Goal: Task Accomplishment & Management: Manage account settings

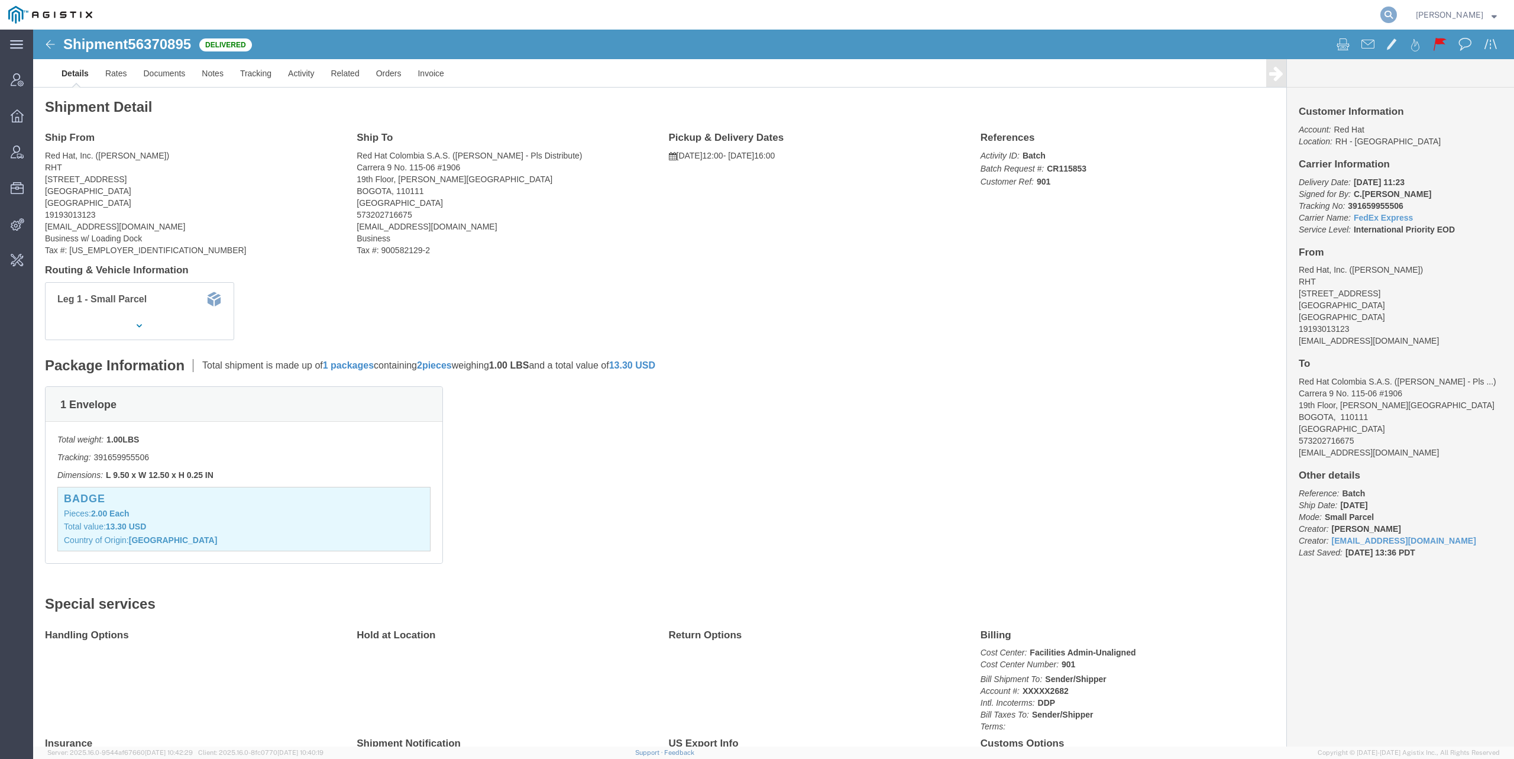
click at [1390, 14] on icon at bounding box center [1388, 15] width 17 height 17
click at [1060, 15] on input "search" at bounding box center [1200, 15] width 359 height 28
type input "red hat"
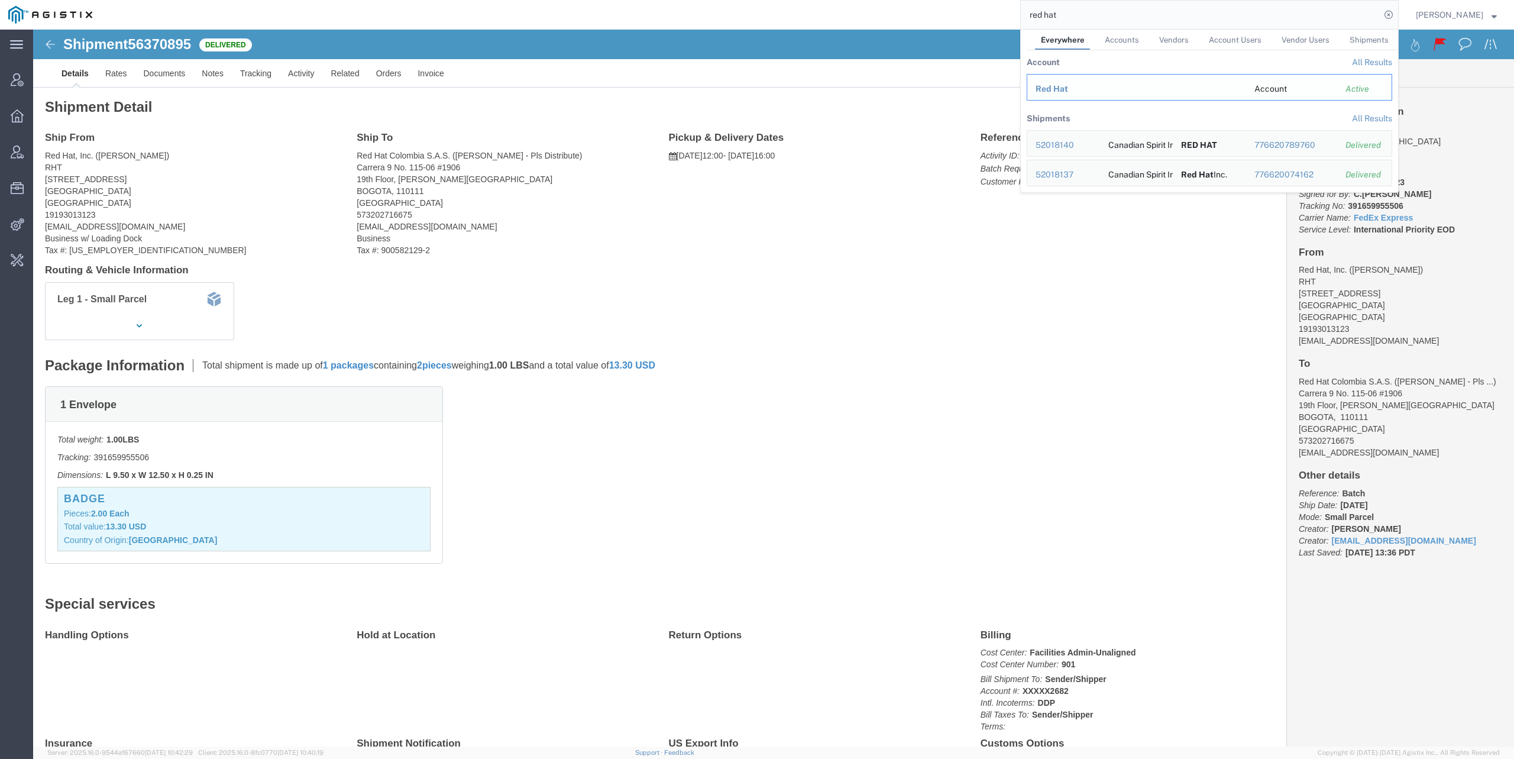
click at [1052, 88] on span "Red Hat" at bounding box center [1051, 88] width 33 height 9
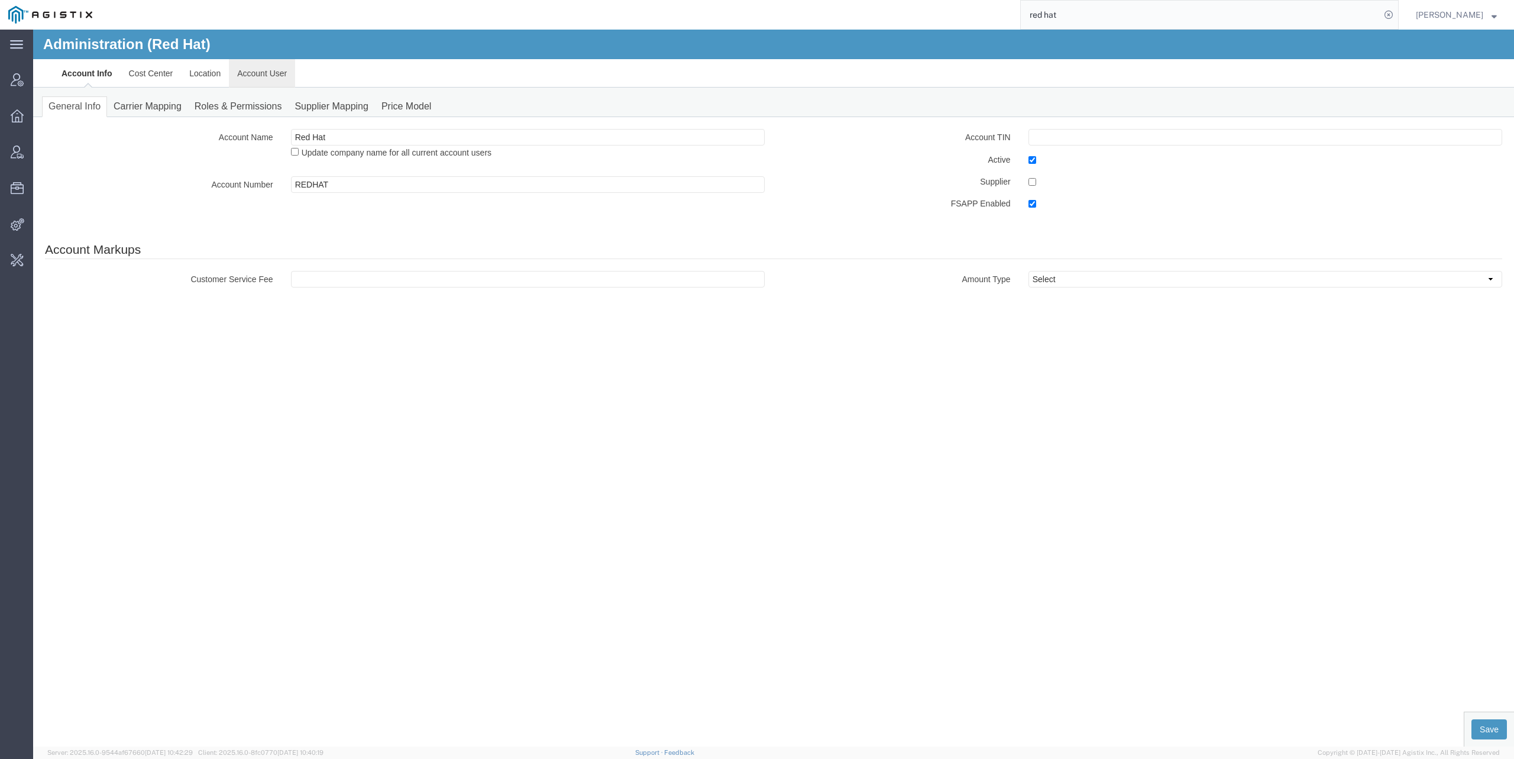
drag, startPoint x: 258, startPoint y: 72, endPoint x: 291, endPoint y: 102, distance: 44.8
click at [258, 72] on link "Account User" at bounding box center [262, 73] width 66 height 28
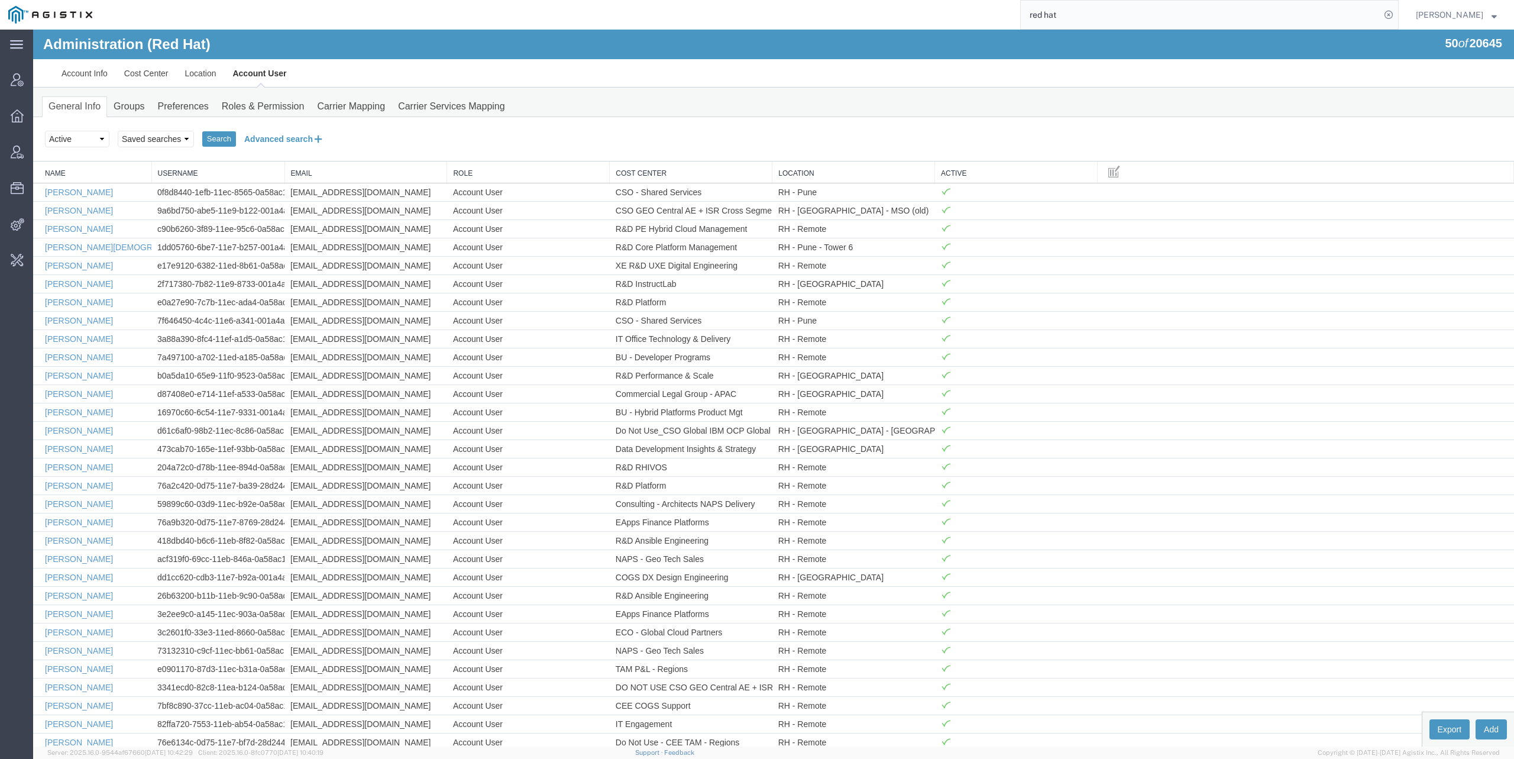
click at [270, 141] on button "Advanced search" at bounding box center [284, 139] width 96 height 20
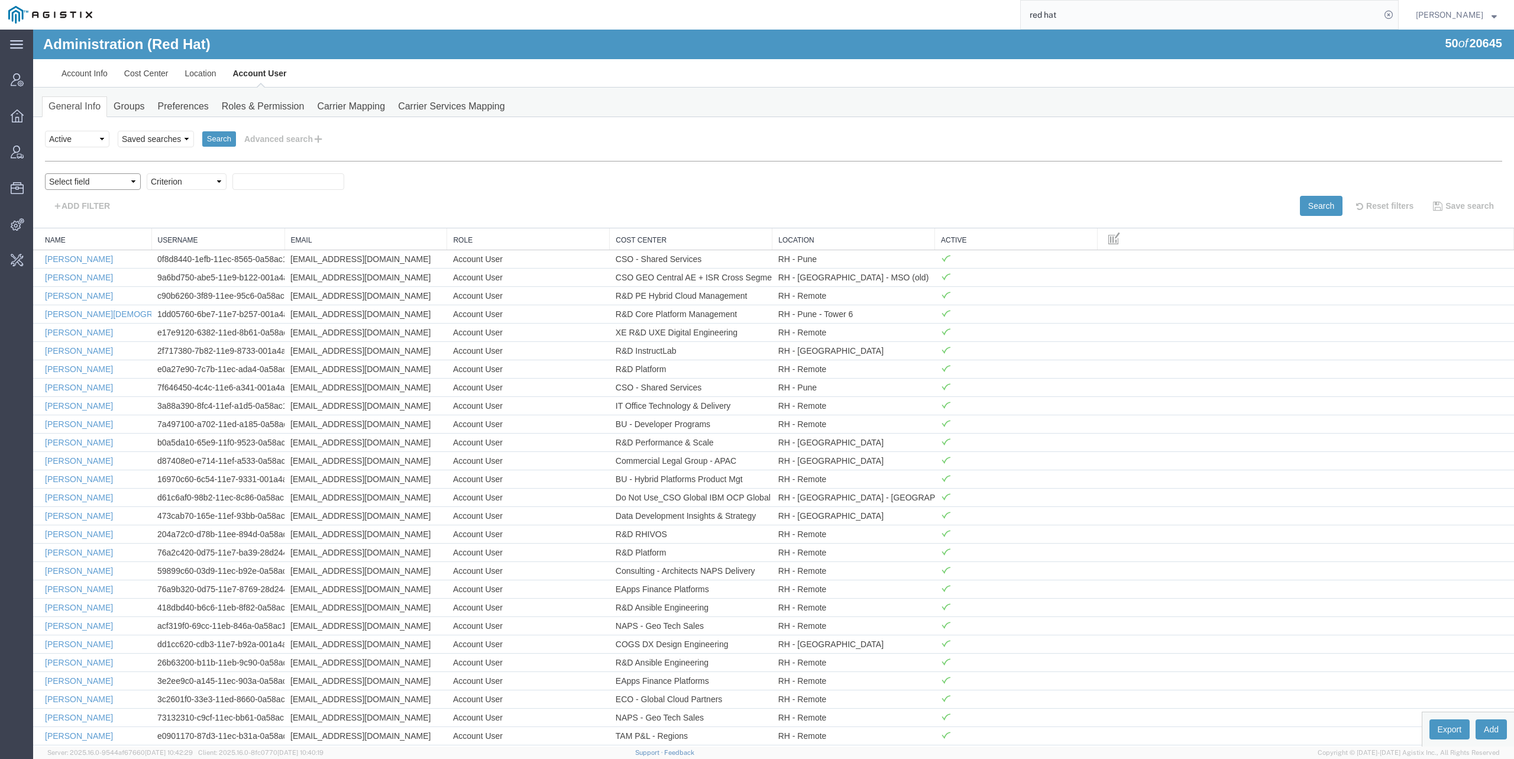
click at [45, 173] on select "Select field Cost Center Email Location Name Role Username" at bounding box center [93, 181] width 96 height 17
select select "userName"
click option "Username" at bounding box center [33, 30] width 0 height 0
click at [147, 173] on select "Criterion contains does not contain is is blank is not blank starts with" at bounding box center [187, 181] width 80 height 17
select select "is"
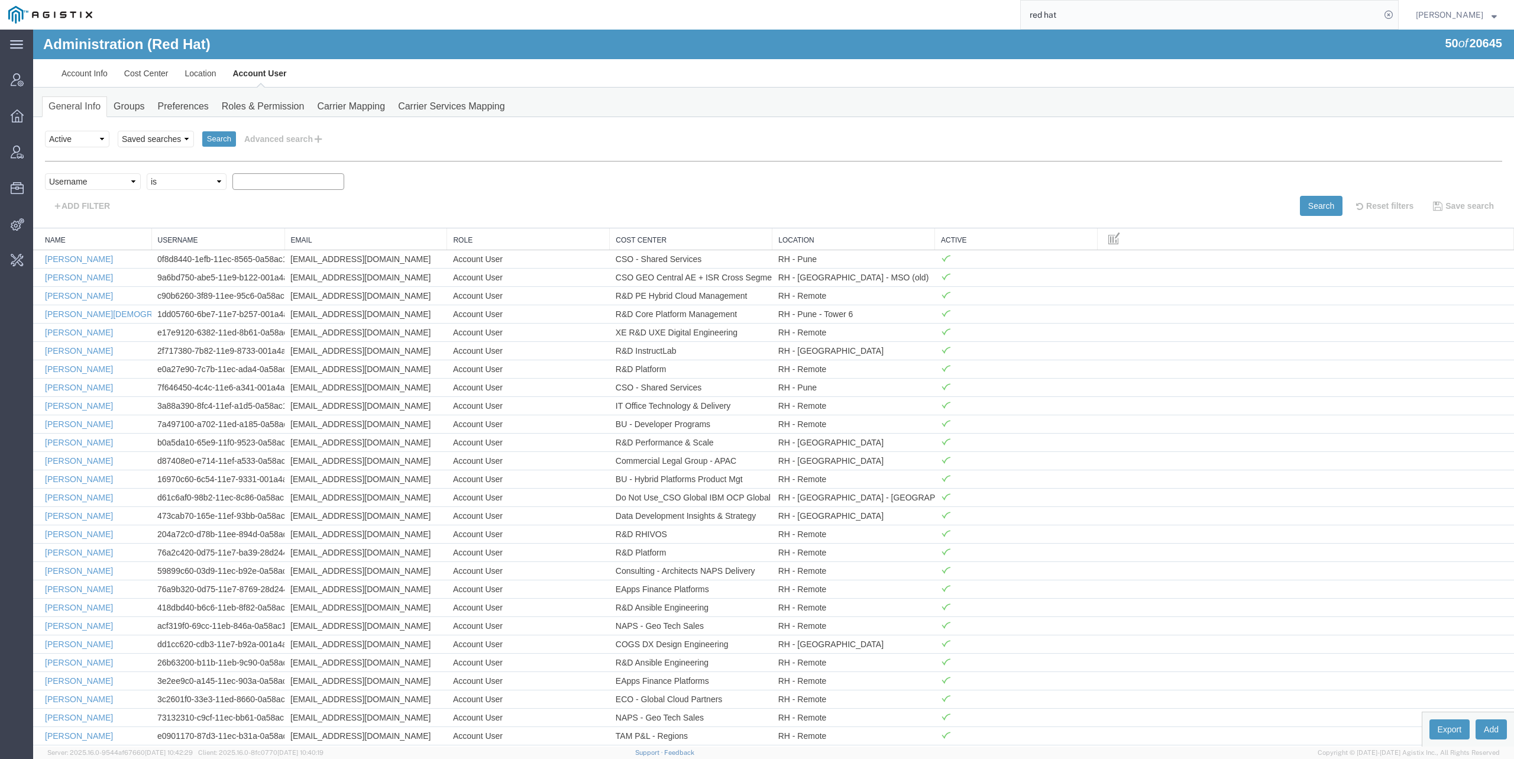
click option "is" at bounding box center [33, 30] width 0 height 0
click at [263, 182] on input "text" at bounding box center [288, 181] width 112 height 17
type input "[EMAIL_ADDRESS][DOMAIN_NAME]"
click at [1325, 205] on button "Search" at bounding box center [1321, 206] width 43 height 20
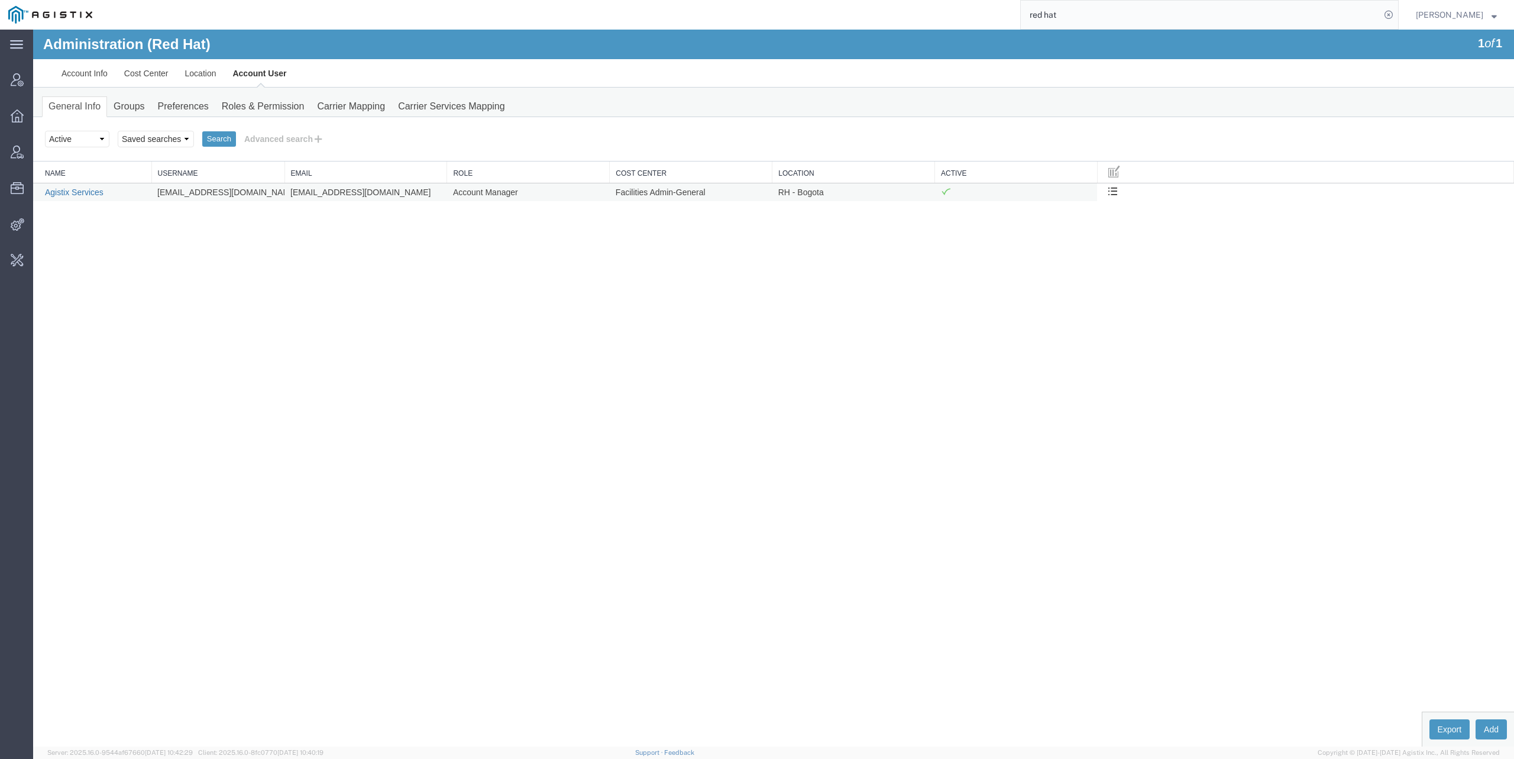
click at [83, 193] on link "Agistix Services" at bounding box center [74, 191] width 59 height 9
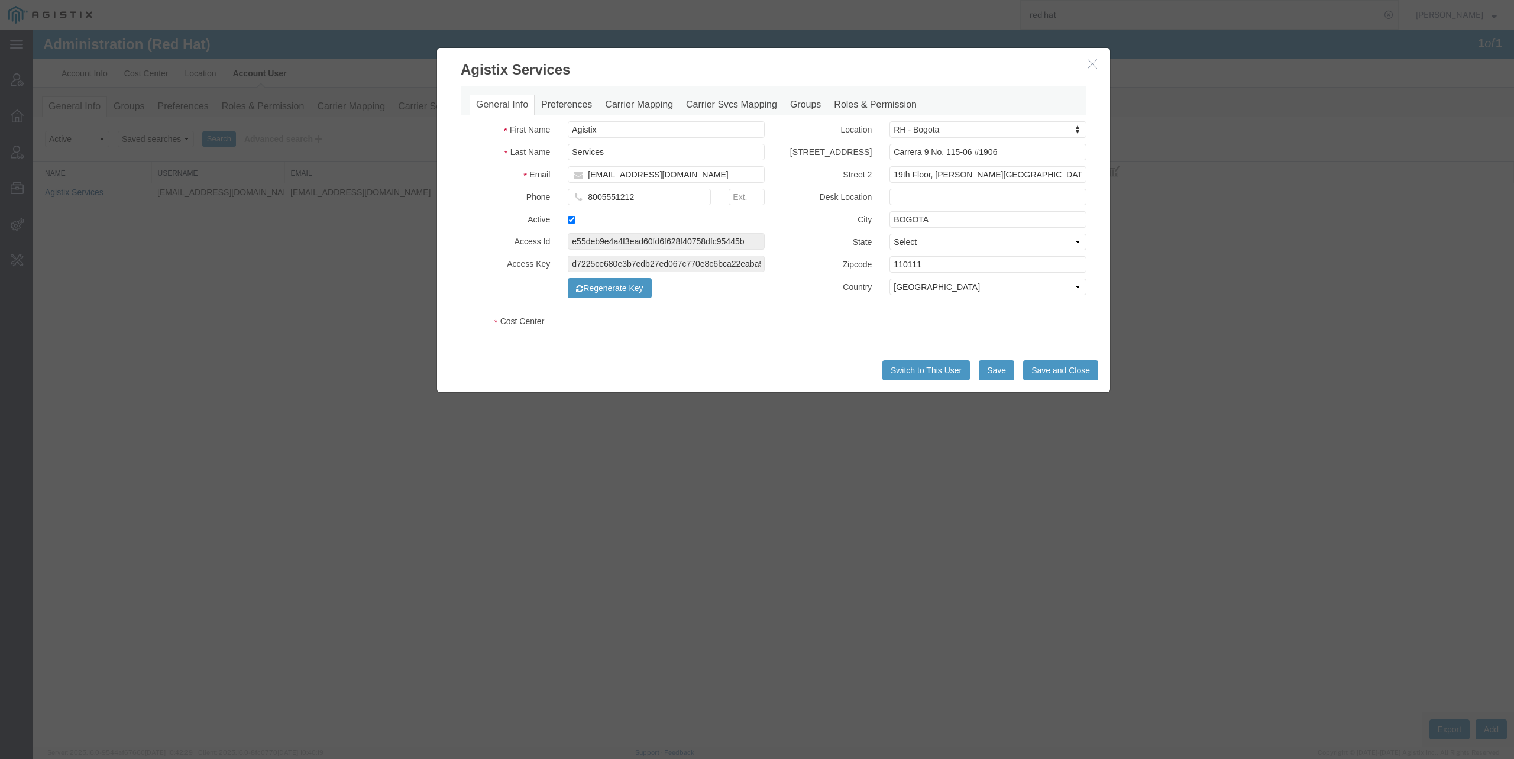
select select "COSTCENTER"
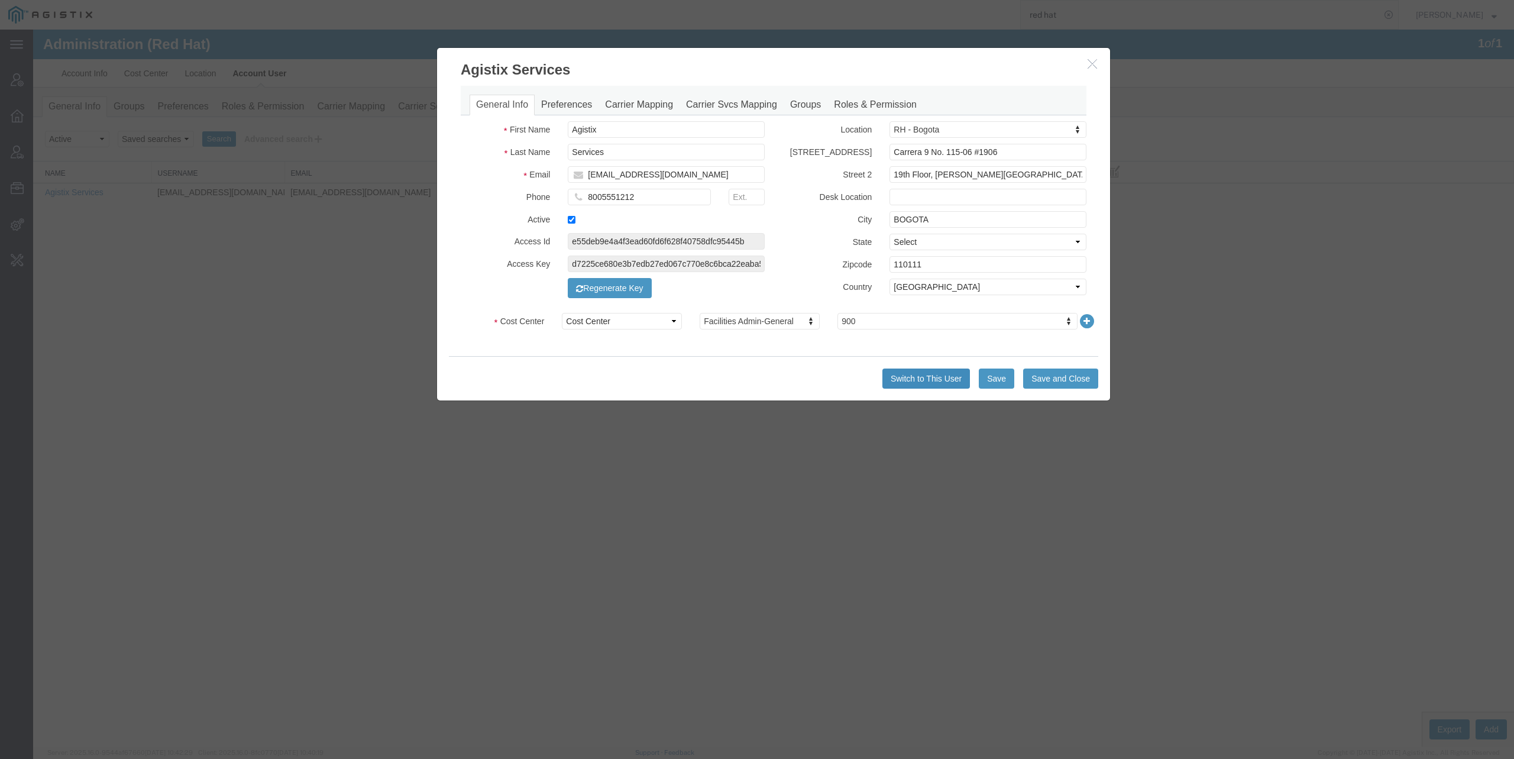
click at [908, 377] on button "Switch to This User" at bounding box center [926, 378] width 88 height 20
